Goal: Transaction & Acquisition: Purchase product/service

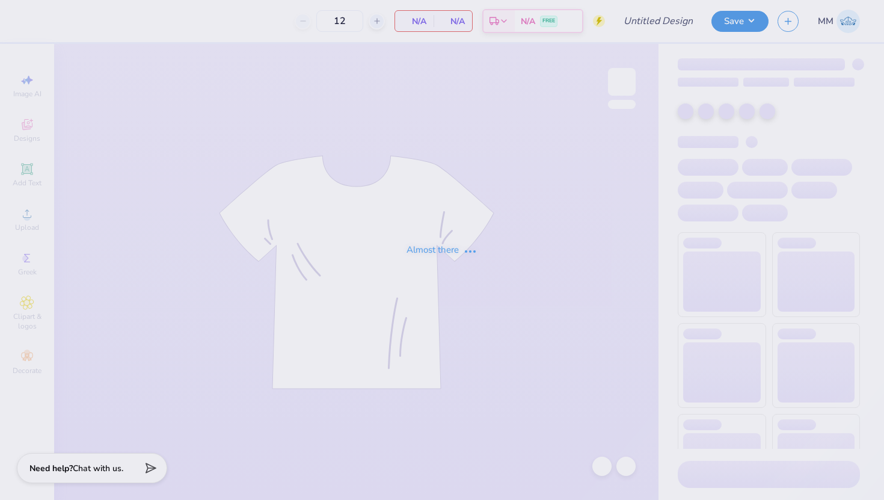
type input "[PERSON_NAME] Beach Volleyball Club"
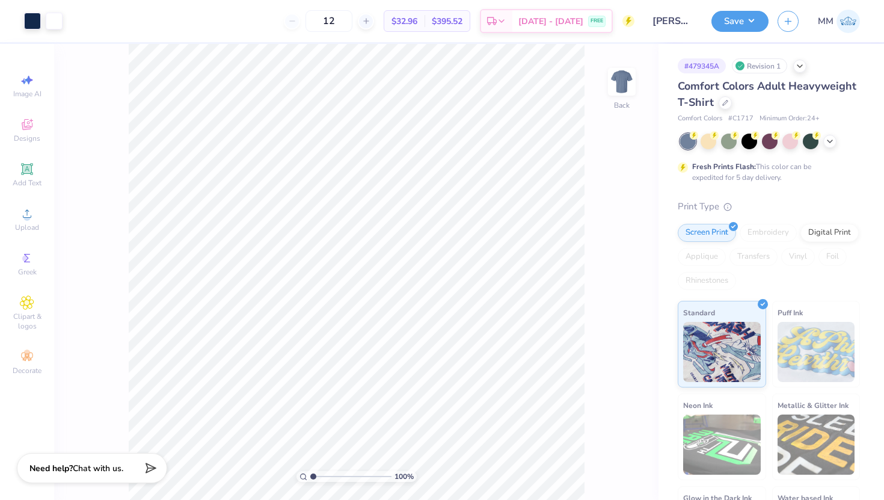
click at [727, 109] on div "Comfort Colors Adult Heavyweight T-Shirt" at bounding box center [769, 94] width 182 height 32
click at [727, 103] on icon at bounding box center [726, 102] width 6 height 6
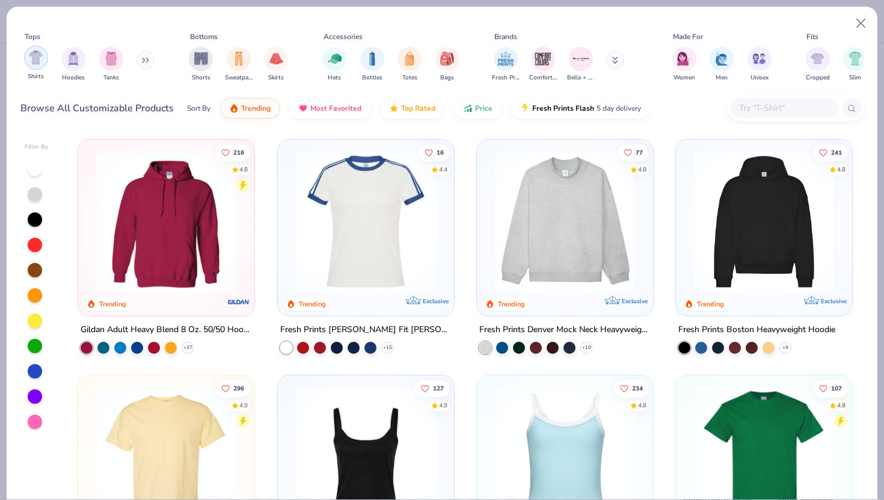
click at [35, 59] on img "filter for Shirts" at bounding box center [36, 58] width 14 height 14
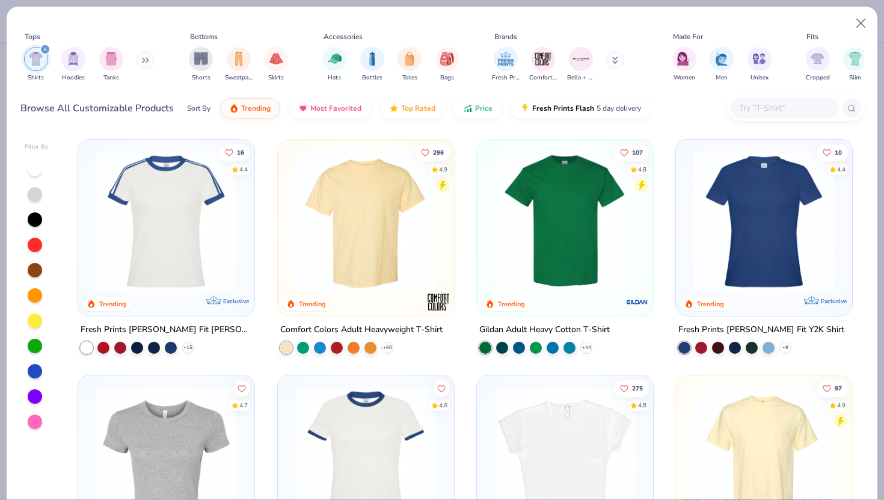
click at [576, 258] on img at bounding box center [565, 222] width 152 height 140
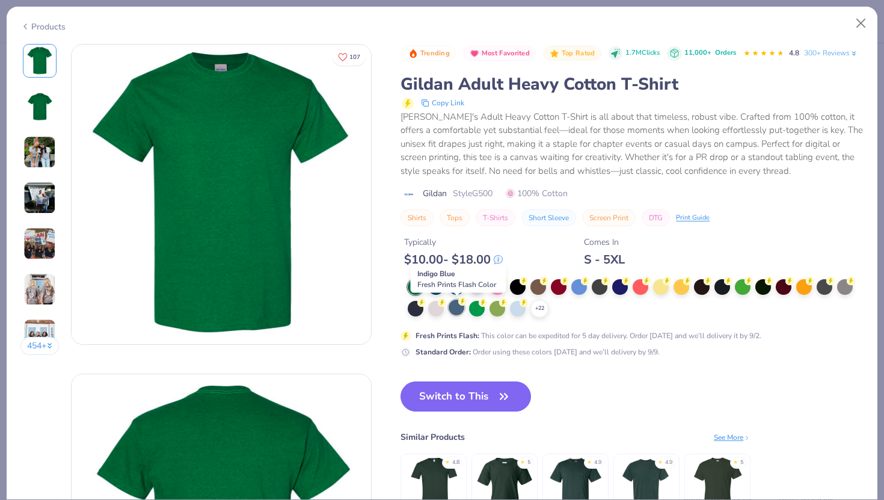
click at [459, 311] on div at bounding box center [457, 308] width 16 height 16
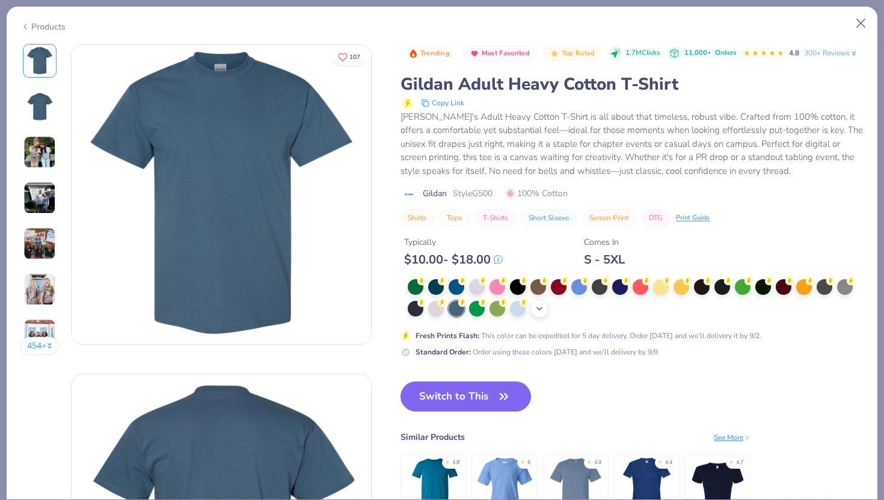
click at [541, 309] on polyline at bounding box center [539, 308] width 5 height 2
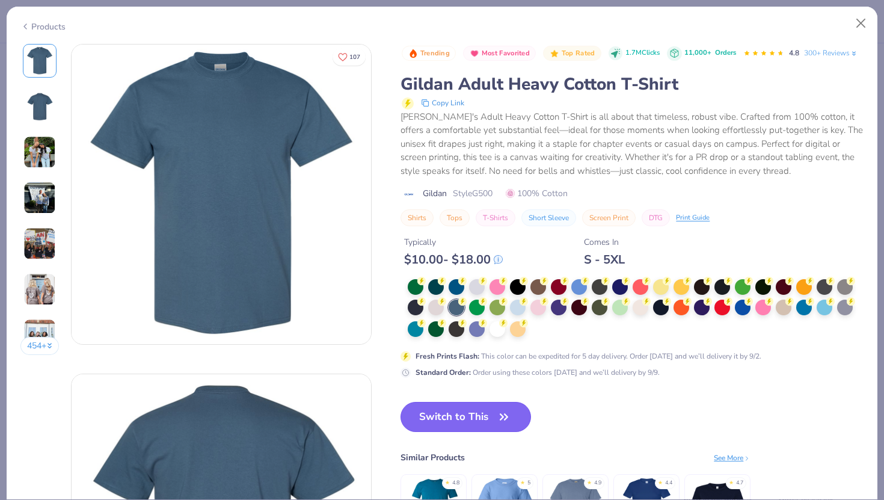
click at [474, 415] on button "Switch to This" at bounding box center [466, 417] width 131 height 30
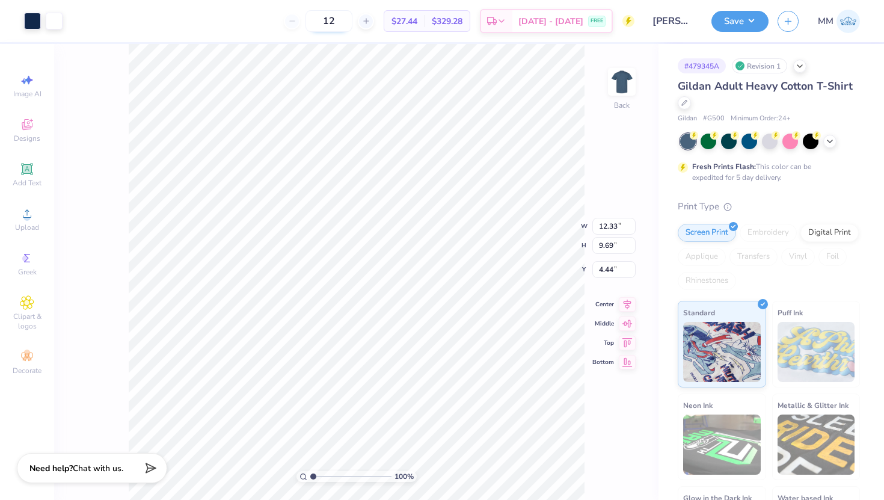
click at [353, 27] on input "12" at bounding box center [329, 21] width 47 height 22
type input "1"
type input "24"
